Goal: Register for event/course

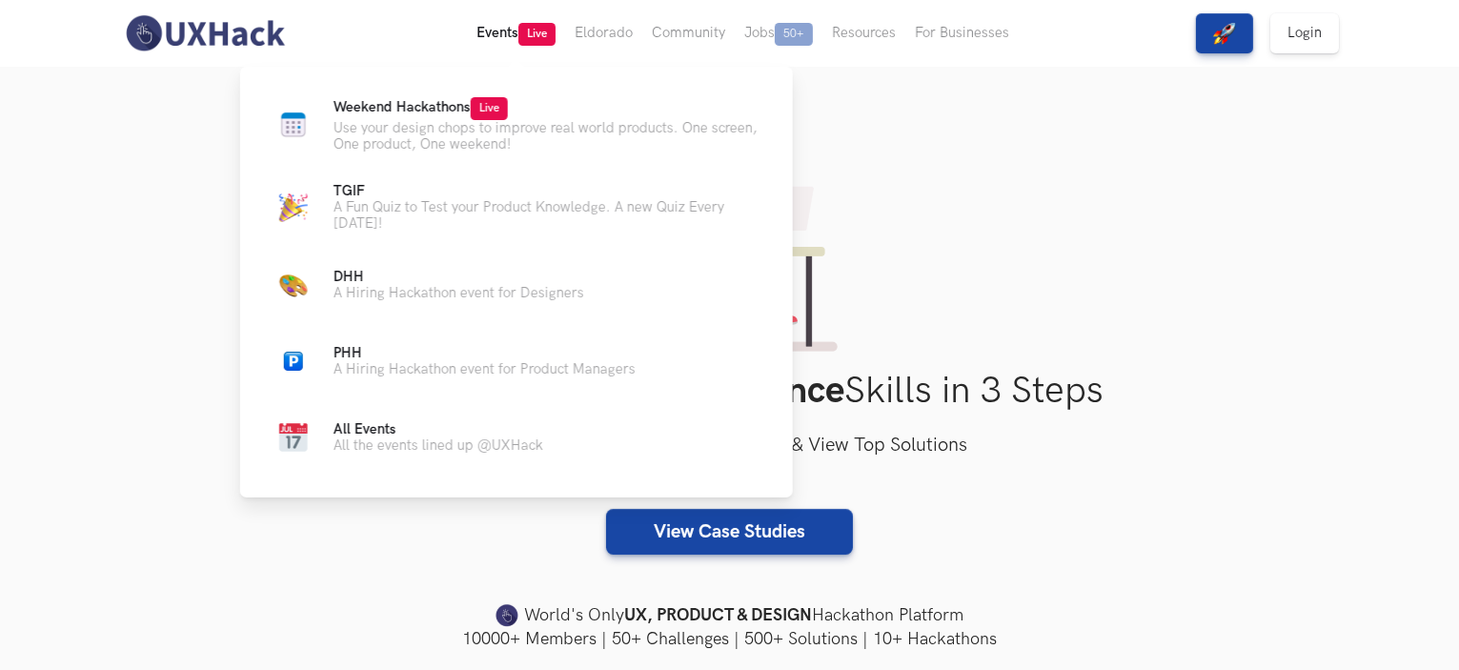
click at [490, 33] on button "Events Live" at bounding box center [516, 33] width 98 height 67
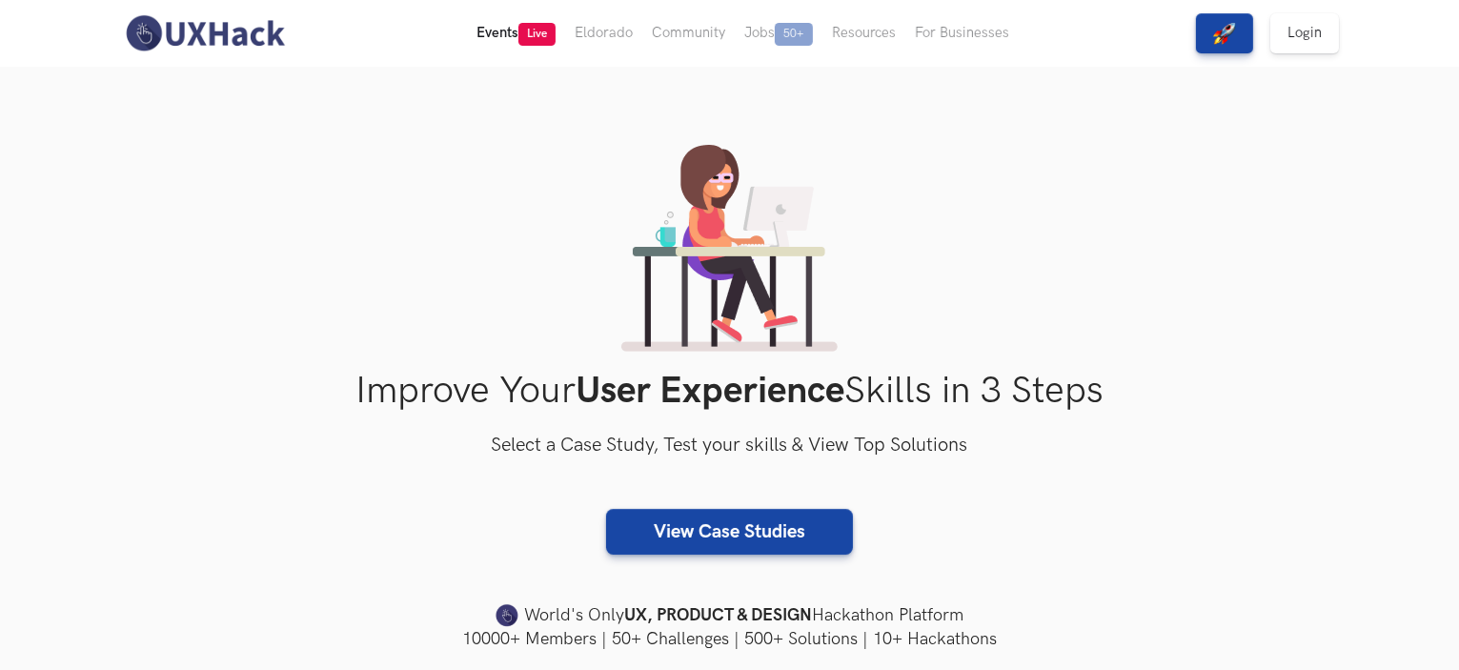
click at [490, 33] on button "Events Live" at bounding box center [516, 33] width 98 height 67
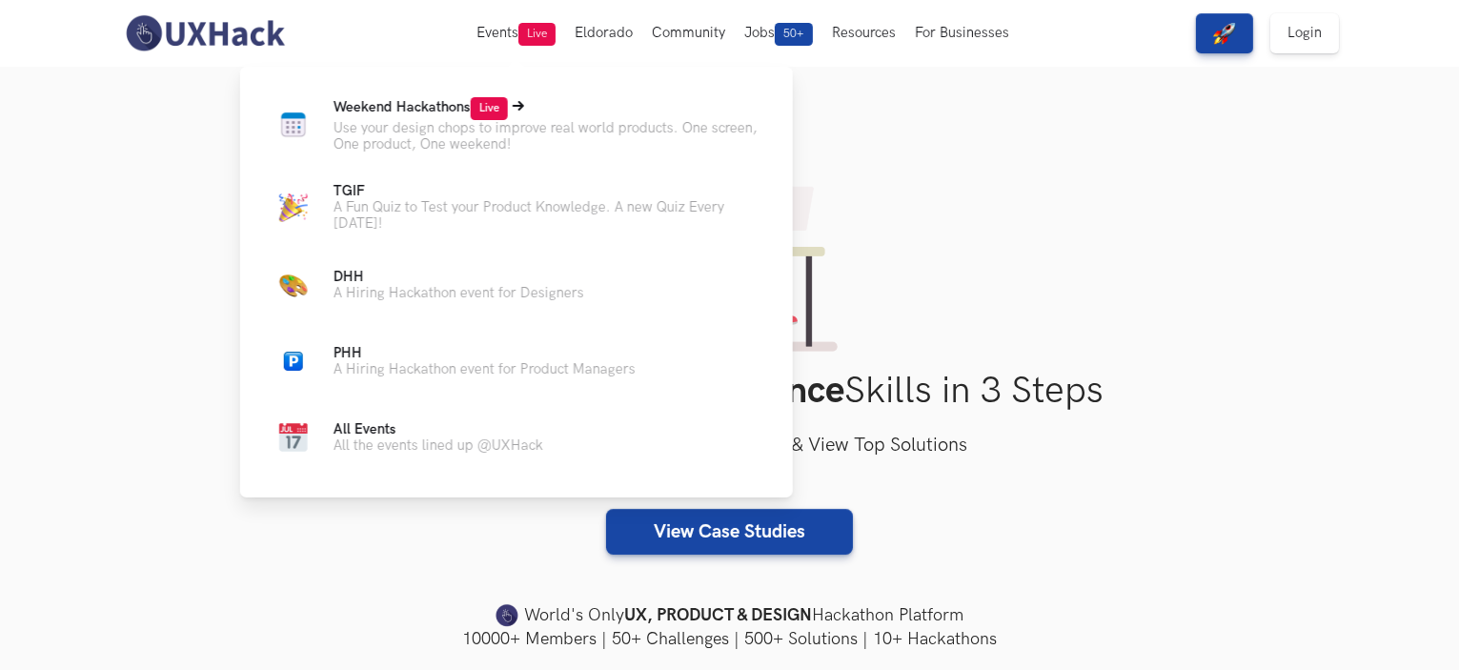
click at [428, 114] on span "Weekend Hackathons Live" at bounding box center [420, 107] width 174 height 16
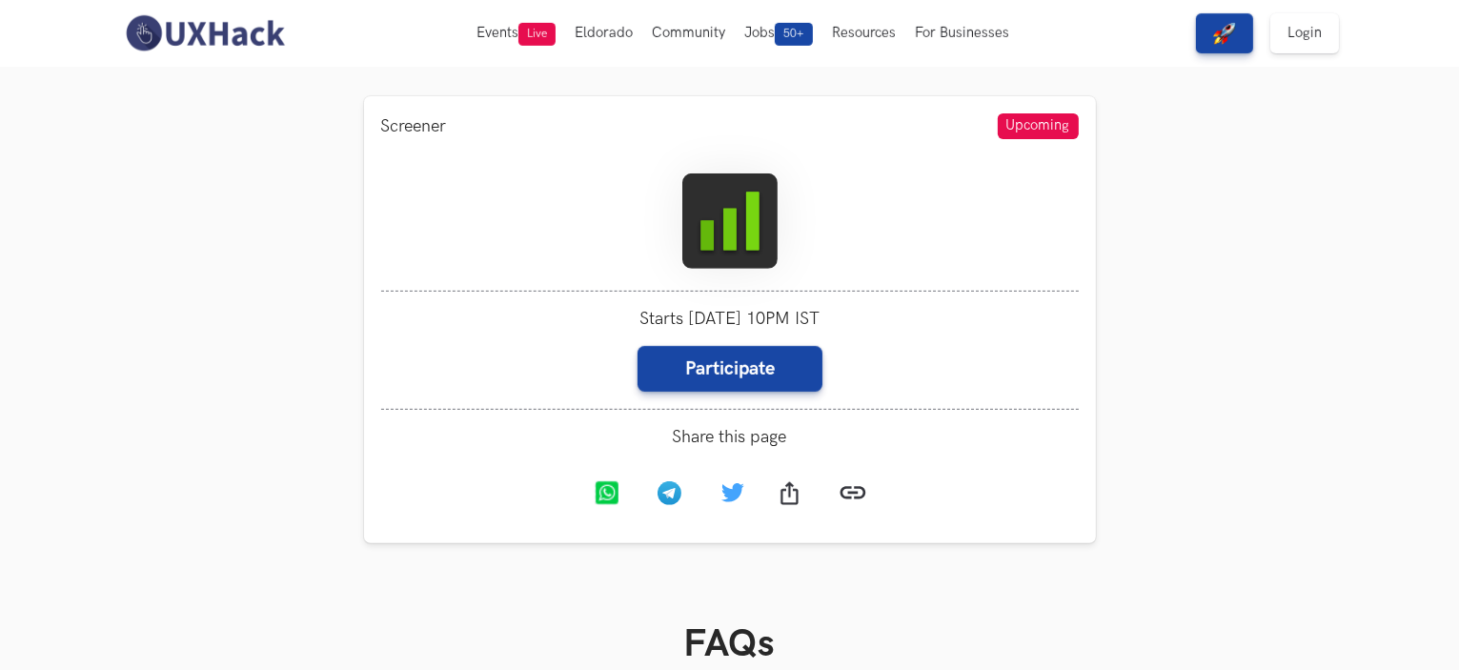
scroll to position [743, 0]
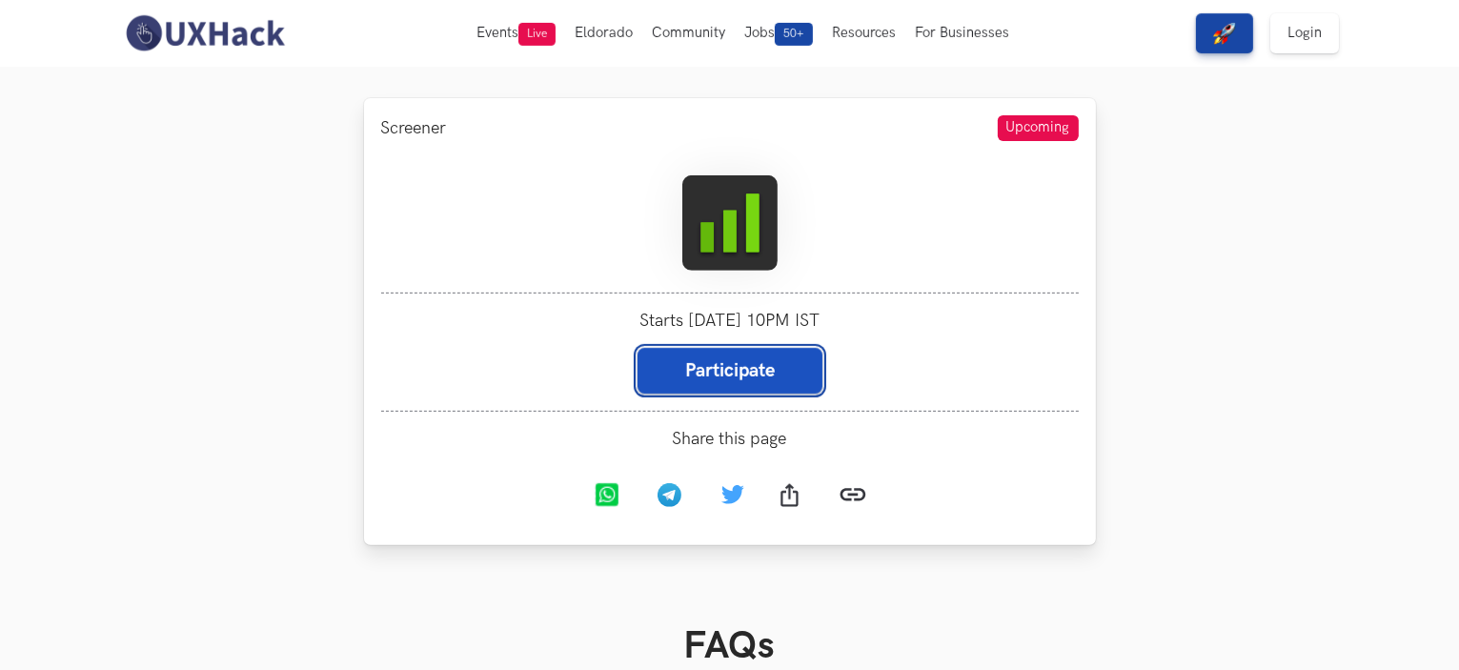
click at [709, 362] on link "Participate" at bounding box center [729, 371] width 185 height 46
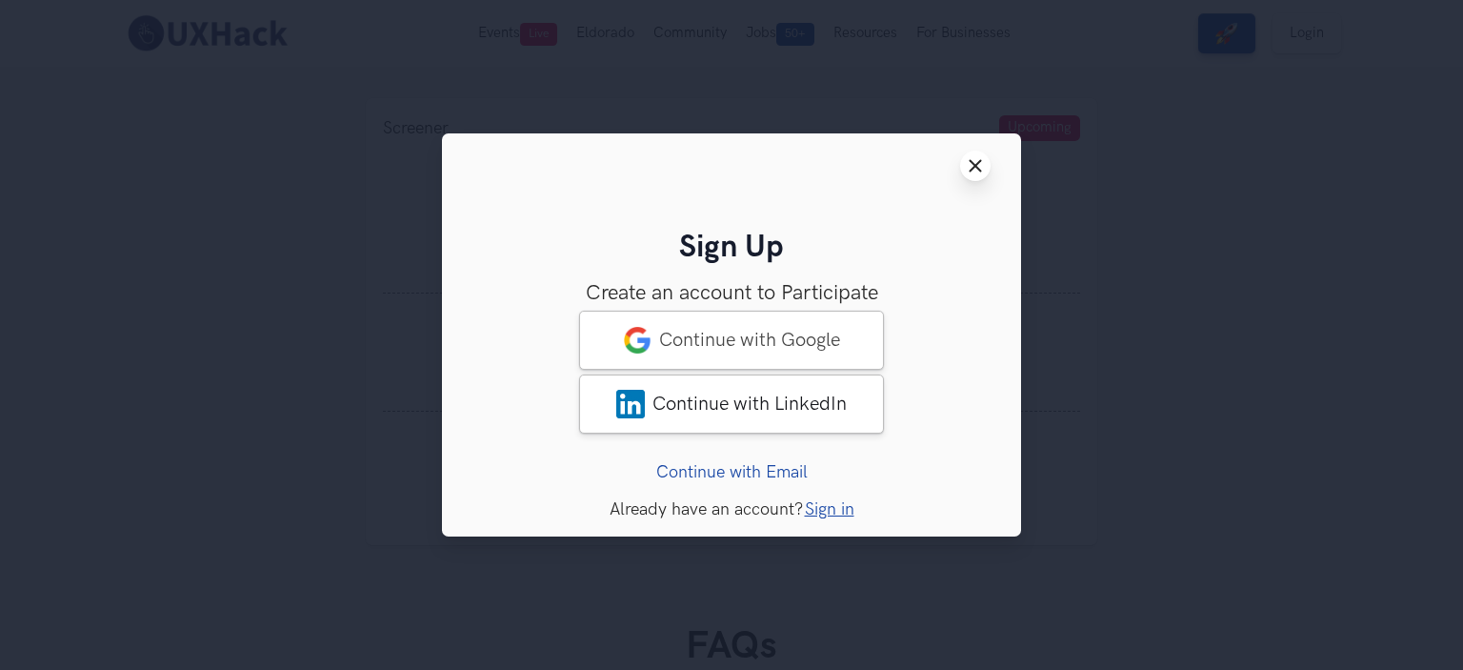
click at [976, 165] on line at bounding box center [976, 166] width 10 height 10
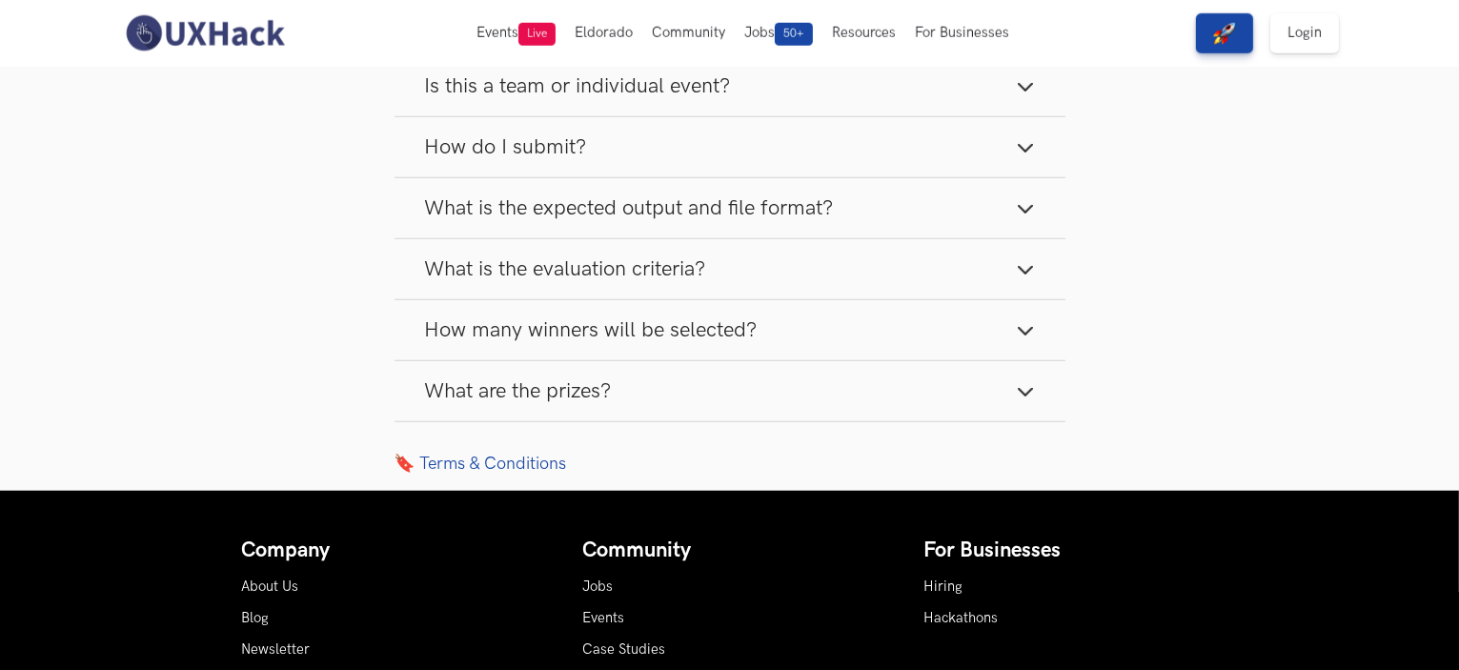
scroll to position [0, 0]
